Goal: Task Accomplishment & Management: Use online tool/utility

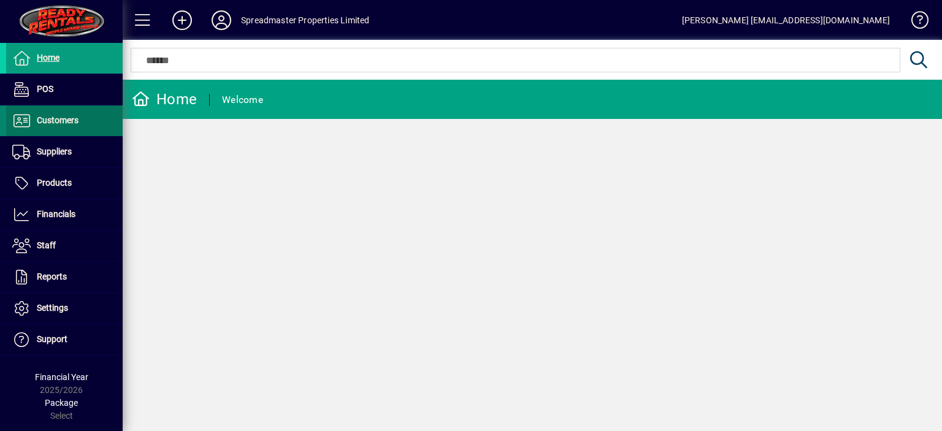
click at [66, 123] on span "Customers" at bounding box center [58, 120] width 42 height 10
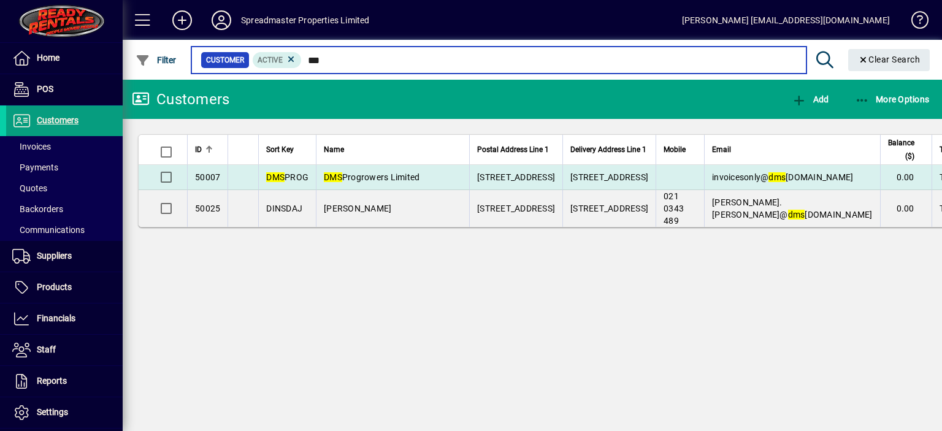
type input "***"
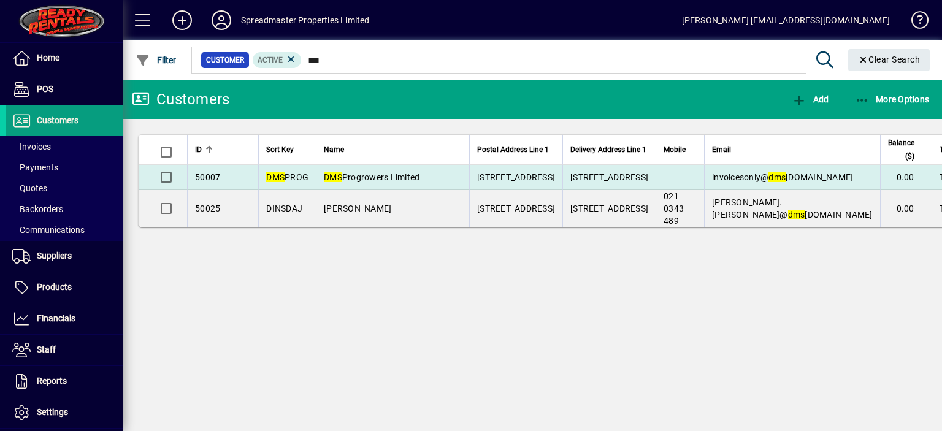
click at [360, 182] on span "DMS Progrowers Limited" at bounding box center [372, 177] width 96 height 10
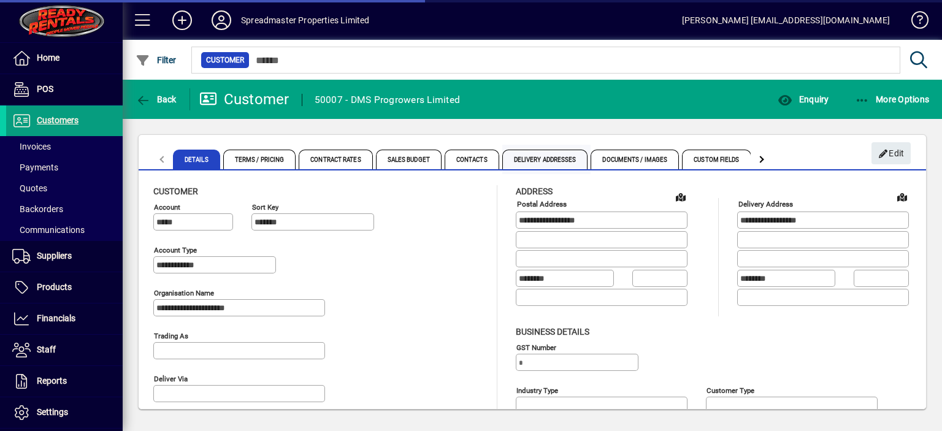
type input "**********"
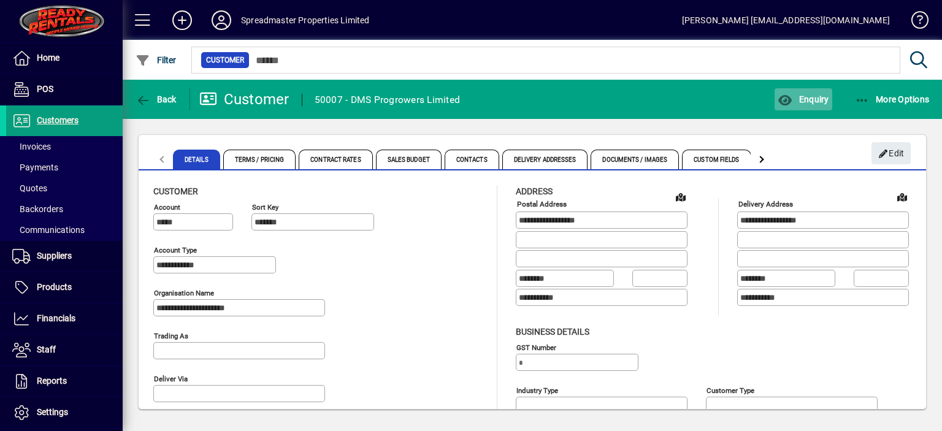
click at [814, 101] on span "Enquiry" at bounding box center [803, 99] width 51 height 10
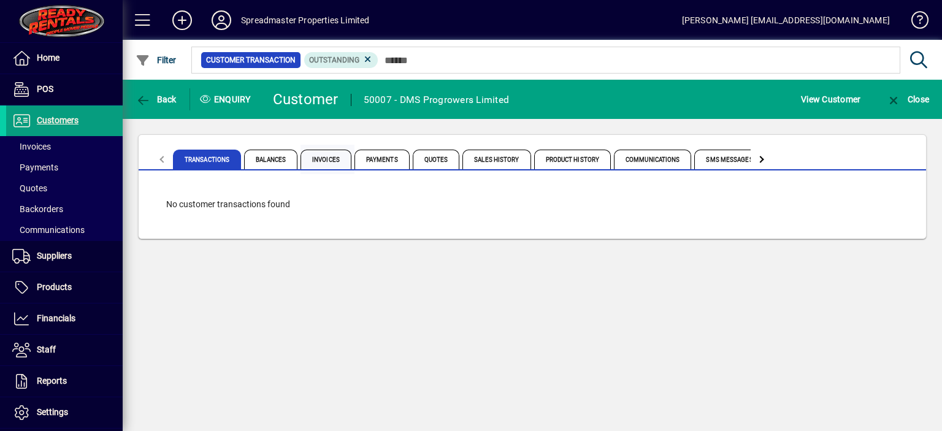
click at [330, 161] on span "Invoices" at bounding box center [326, 160] width 51 height 20
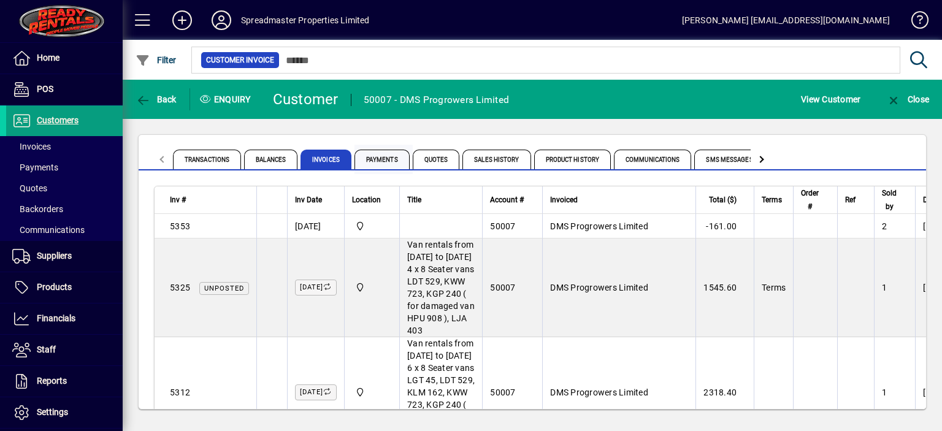
click at [376, 159] on span "Payments" at bounding box center [382, 160] width 55 height 20
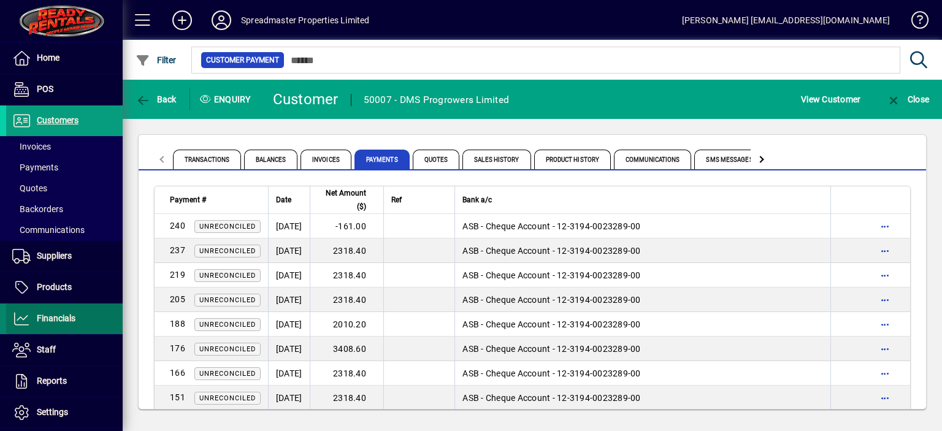
click at [69, 317] on span "Financials" at bounding box center [56, 318] width 39 height 10
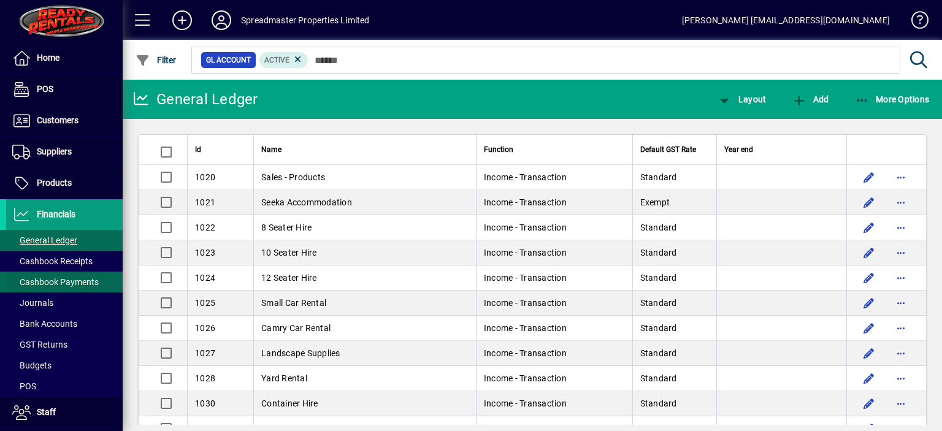
click at [76, 280] on span "Cashbook Payments" at bounding box center [55, 282] width 86 height 10
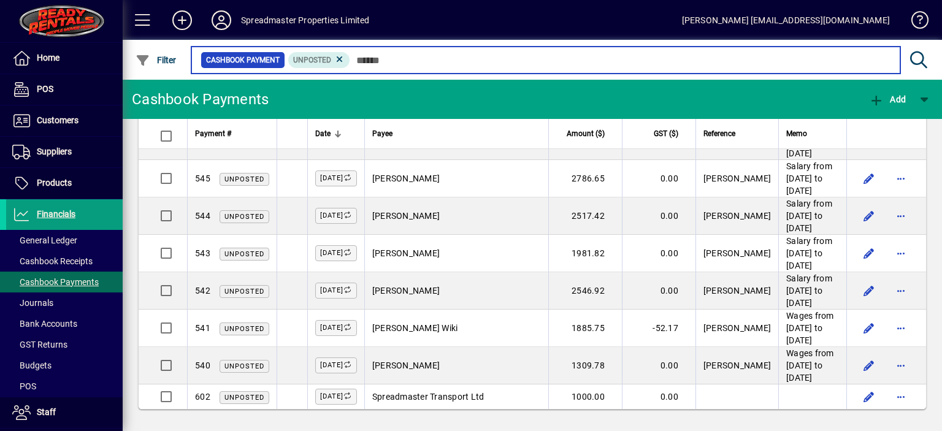
scroll to position [826, 0]
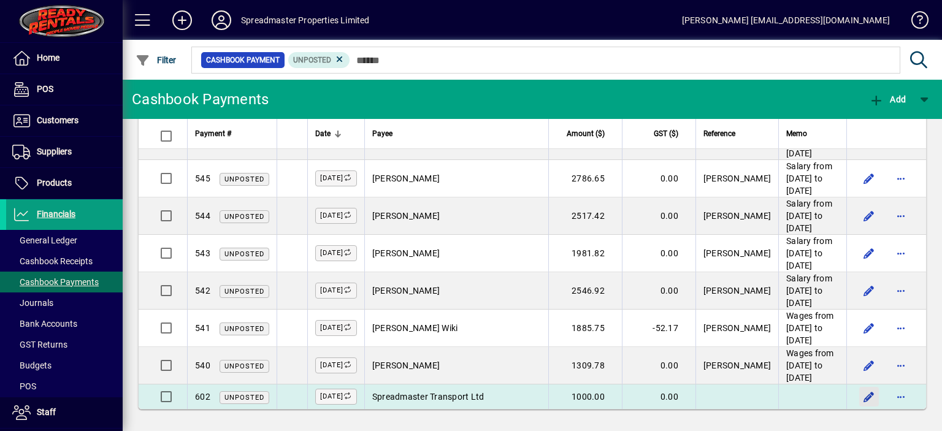
click at [859, 395] on span "button" at bounding box center [868, 396] width 29 height 29
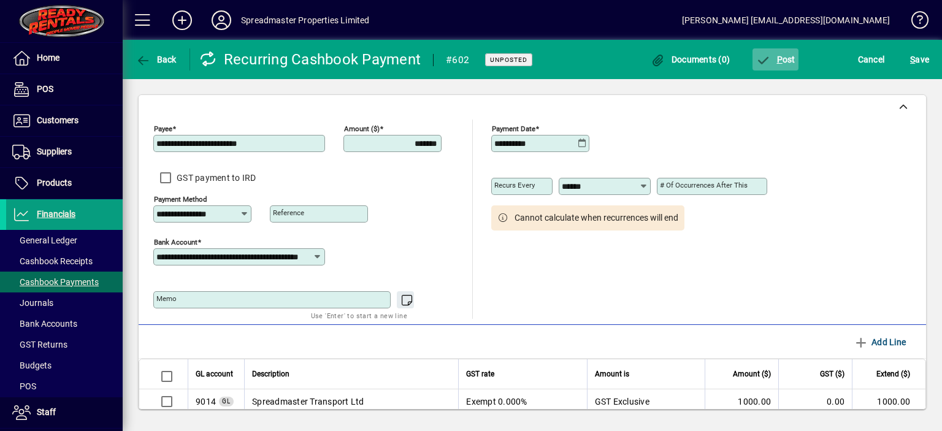
click at [783, 58] on span "P ost" at bounding box center [776, 60] width 40 height 10
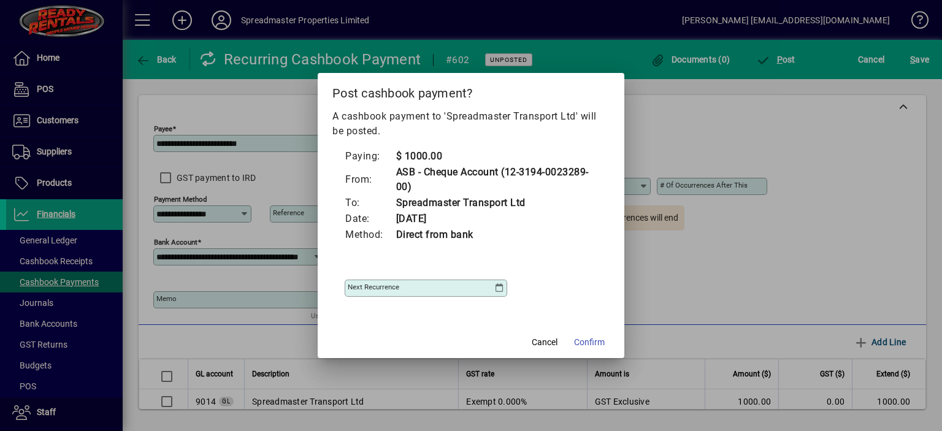
click at [501, 288] on icon at bounding box center [499, 288] width 10 height 10
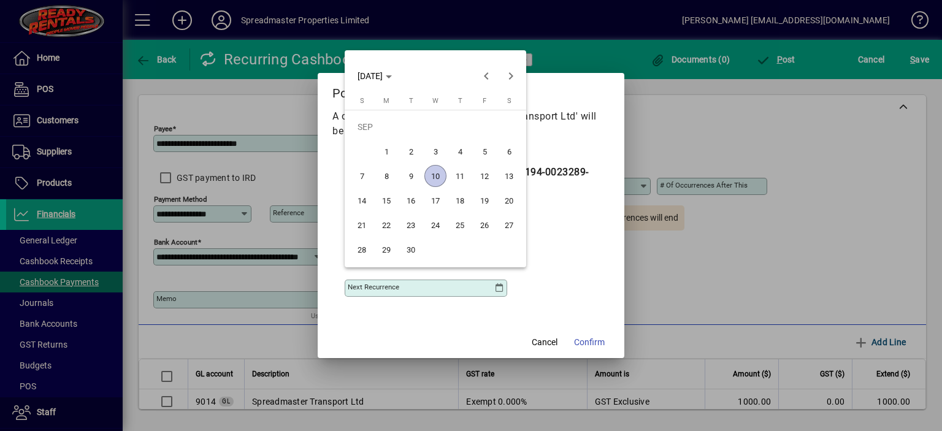
click at [434, 176] on span "10" at bounding box center [435, 176] width 22 height 22
type input "**********"
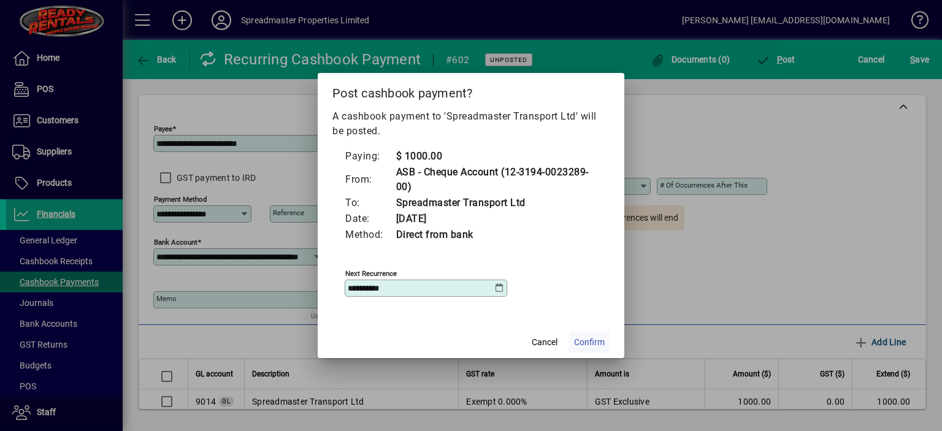
click at [591, 340] on span "Confirm" at bounding box center [589, 342] width 31 height 13
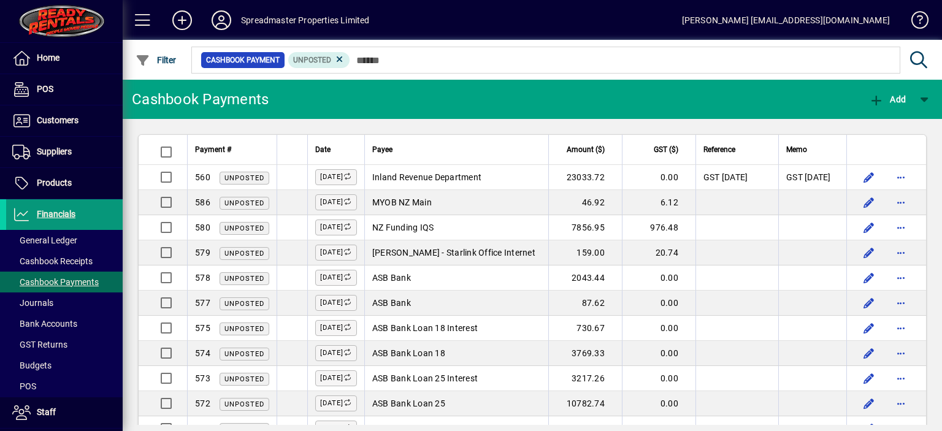
click at [51, 213] on span "Financials" at bounding box center [56, 214] width 39 height 10
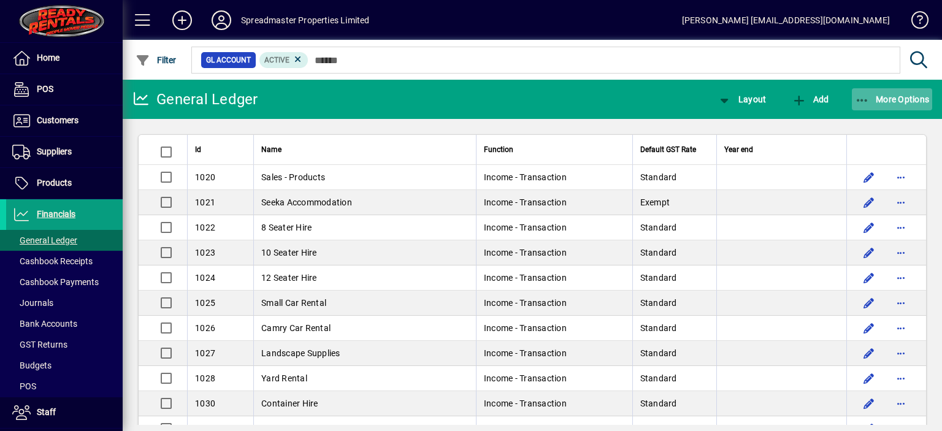
click at [881, 98] on span "More Options" at bounding box center [892, 99] width 75 height 10
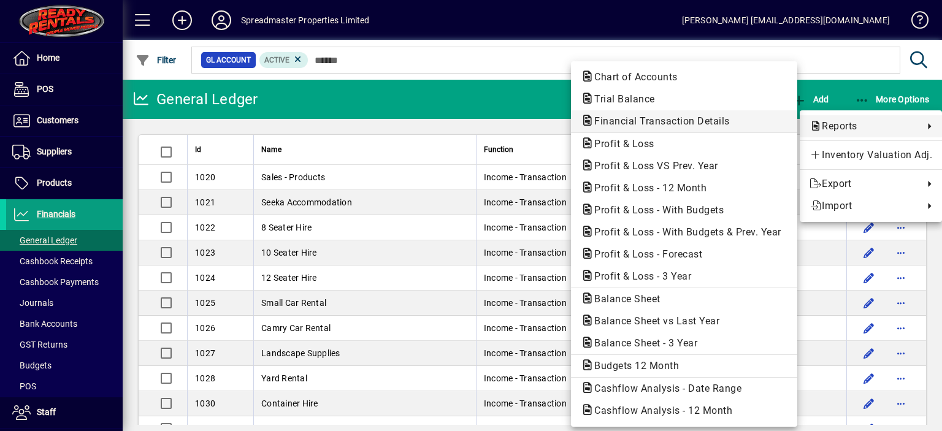
click at [647, 122] on span "Financial Transaction Details" at bounding box center [658, 121] width 155 height 12
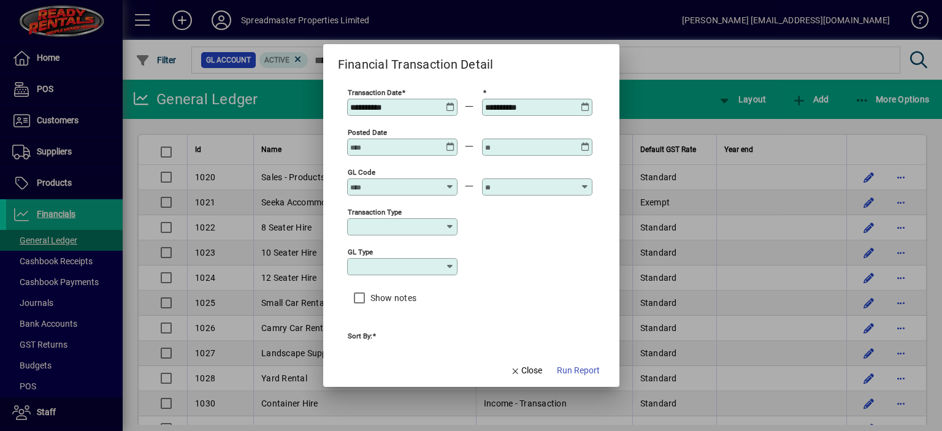
click at [363, 184] on input "GL code" at bounding box center [395, 187] width 90 height 10
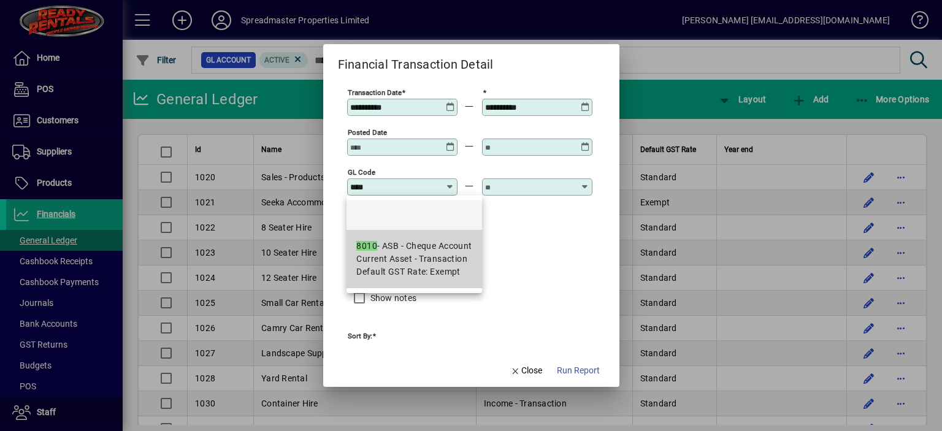
click at [418, 250] on div "8010 - ASB - Cheque Account" at bounding box center [413, 246] width 115 height 13
type input "**********"
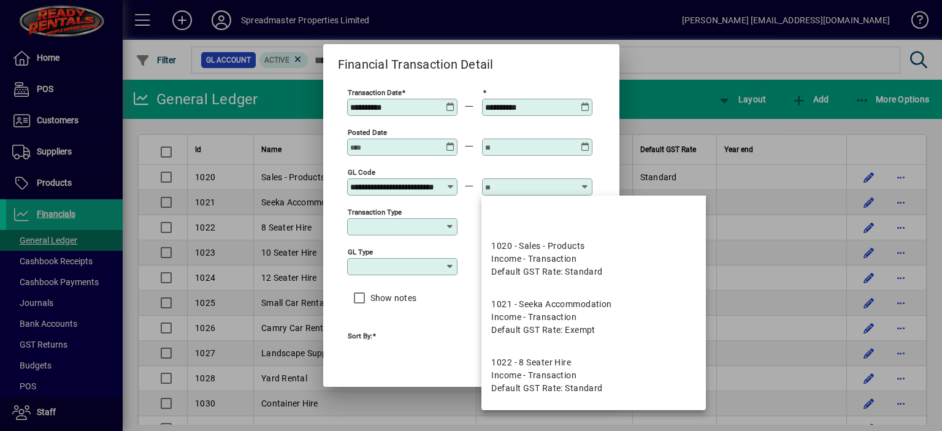
click at [523, 188] on input "text" at bounding box center [530, 187] width 90 height 10
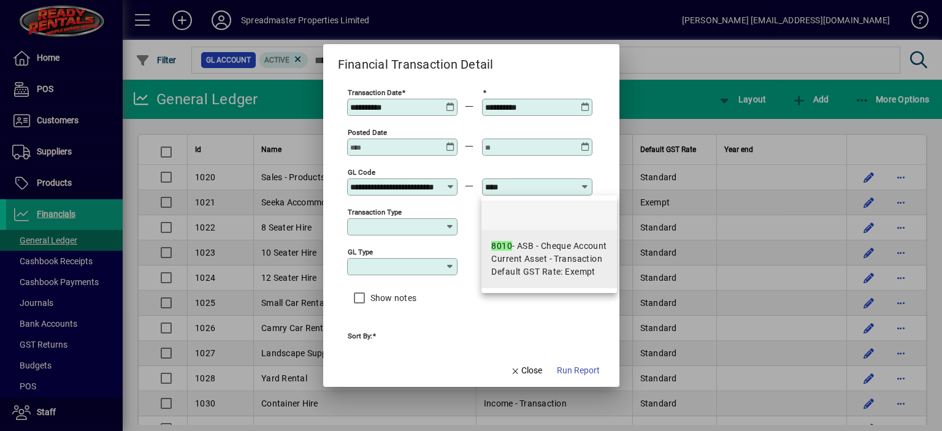
click at [524, 255] on span "Current Asset - Transaction" at bounding box center [546, 259] width 111 height 13
type input "**********"
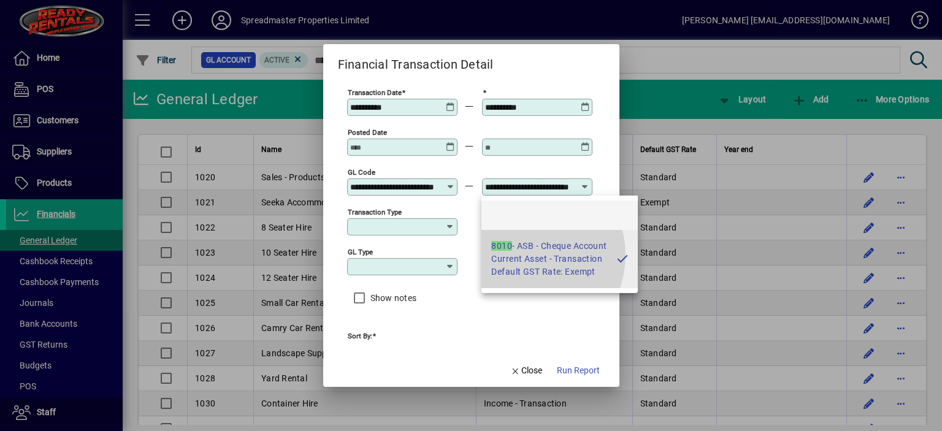
scroll to position [0, 27]
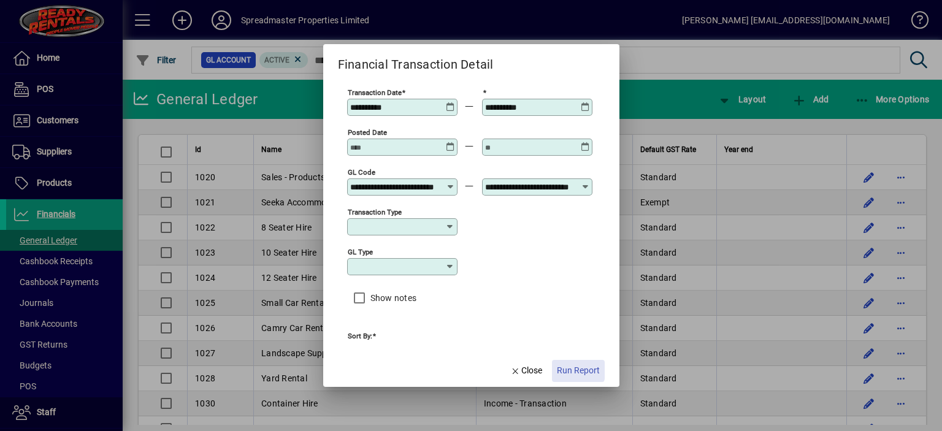
click at [567, 367] on span "Run Report" at bounding box center [578, 370] width 43 height 13
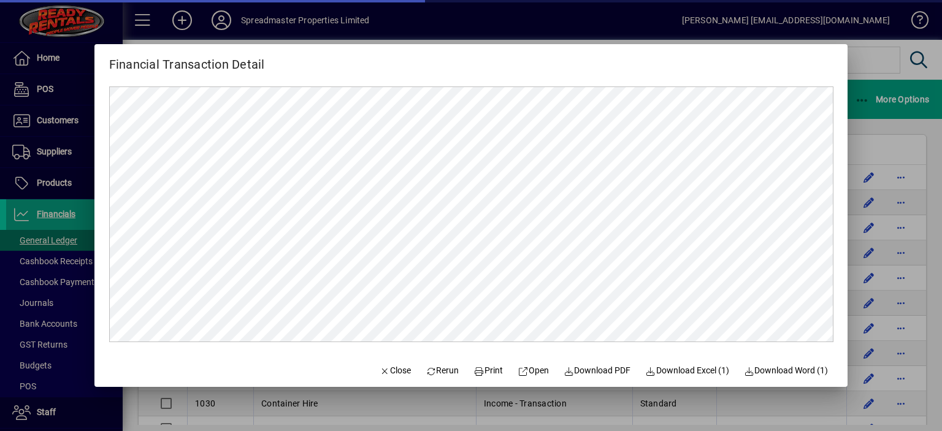
scroll to position [0, 0]
click at [485, 366] on span "Print" at bounding box center [488, 370] width 29 height 13
click at [385, 374] on span "Close" at bounding box center [395, 370] width 32 height 13
